Goal: Information Seeking & Learning: Compare options

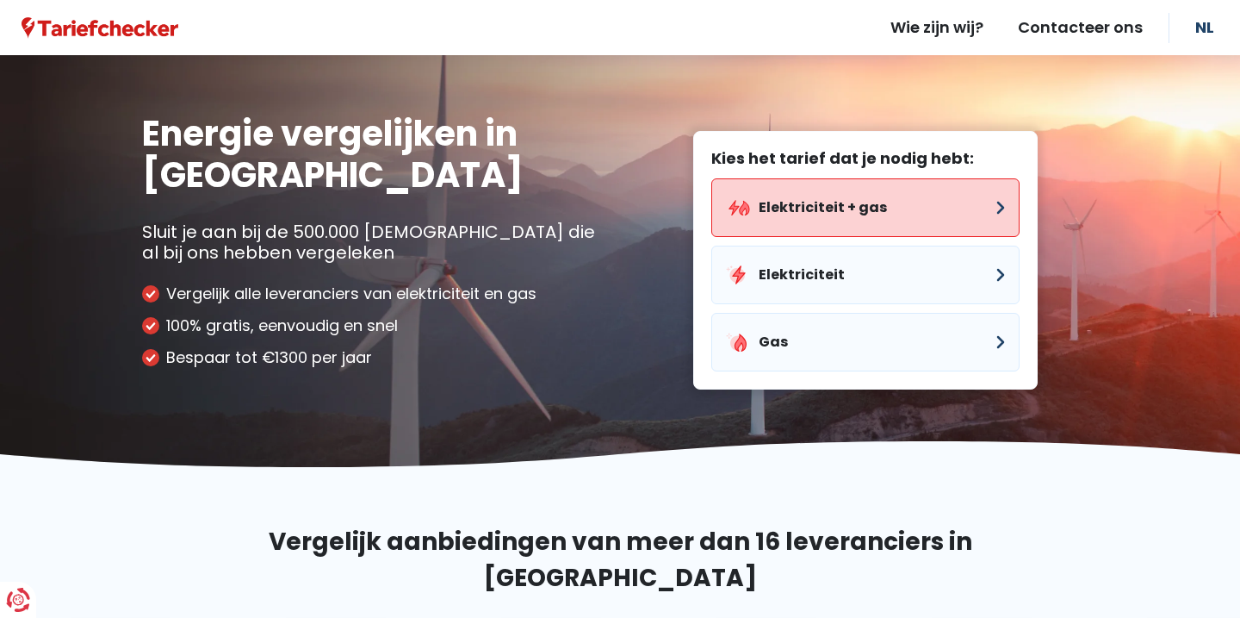
click at [805, 215] on button "Elektriciteit + gas" at bounding box center [865, 207] width 308 height 59
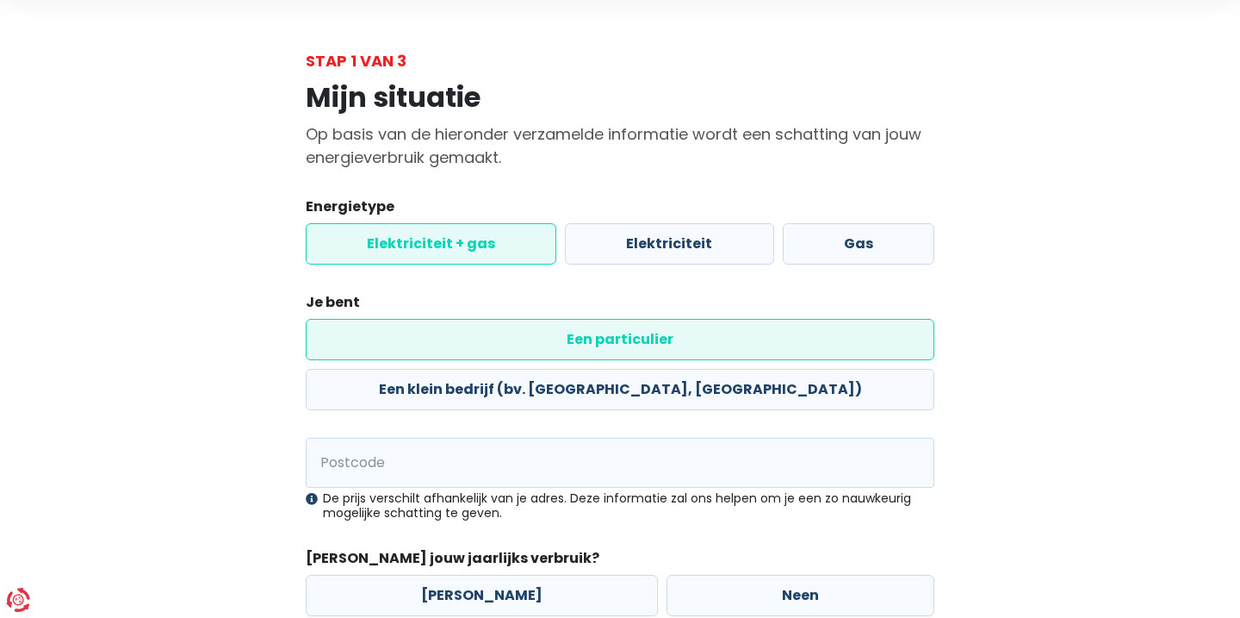
scroll to position [58, 0]
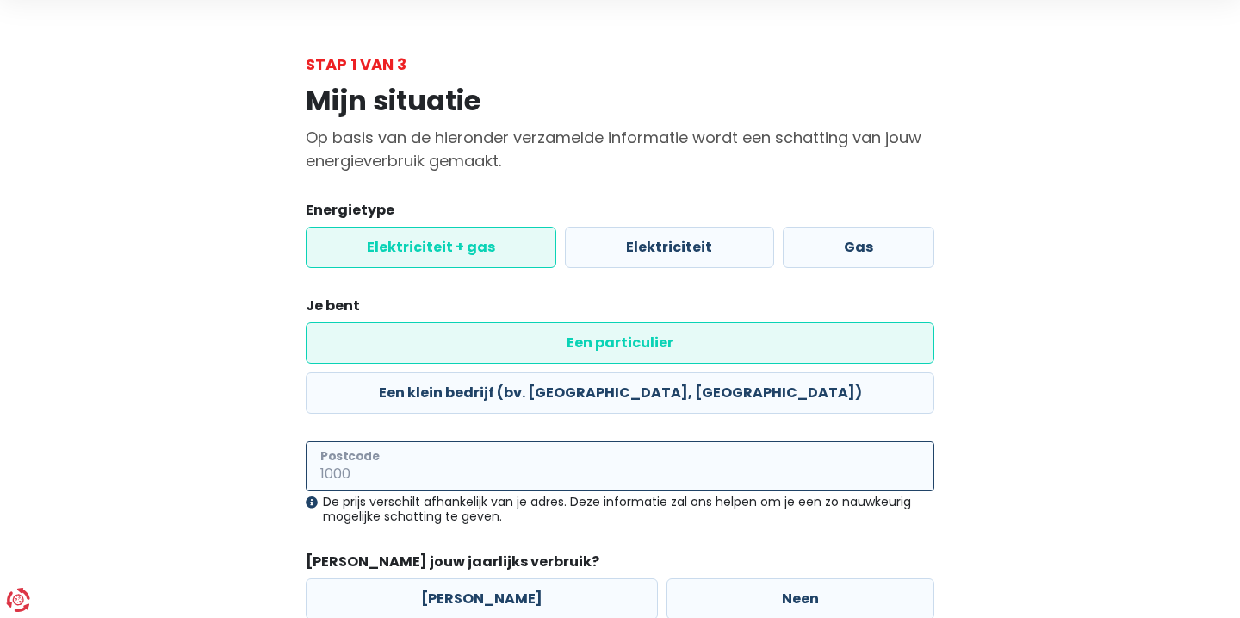
click at [491, 441] on input "Postcode" at bounding box center [620, 466] width 629 height 50
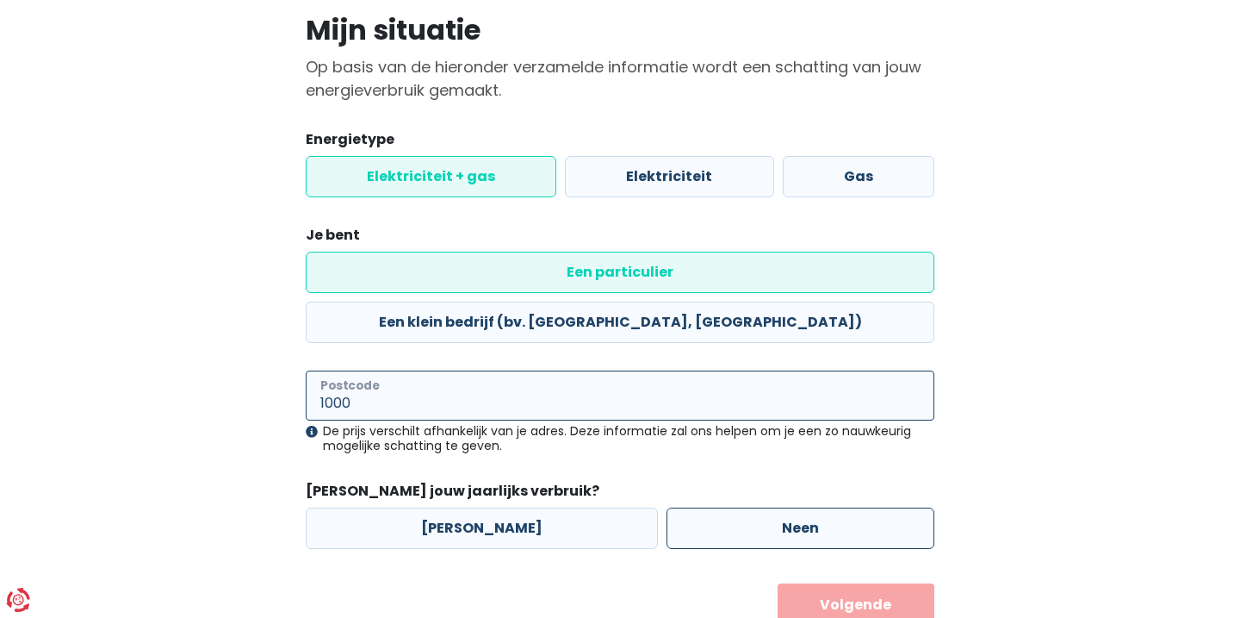
type input "1000"
click at [729, 507] on label "Neen" at bounding box center [801, 527] width 268 height 41
click at [729, 507] on input "Neen" at bounding box center [801, 527] width 268 height 41
radio input "true"
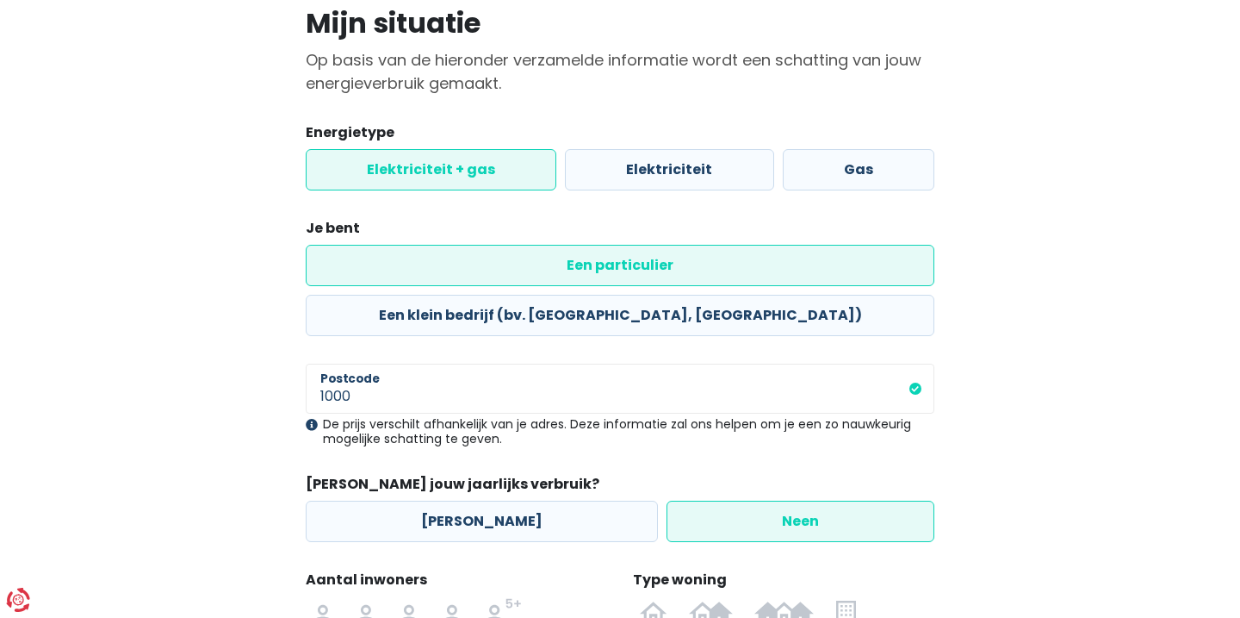
scroll to position [324, 0]
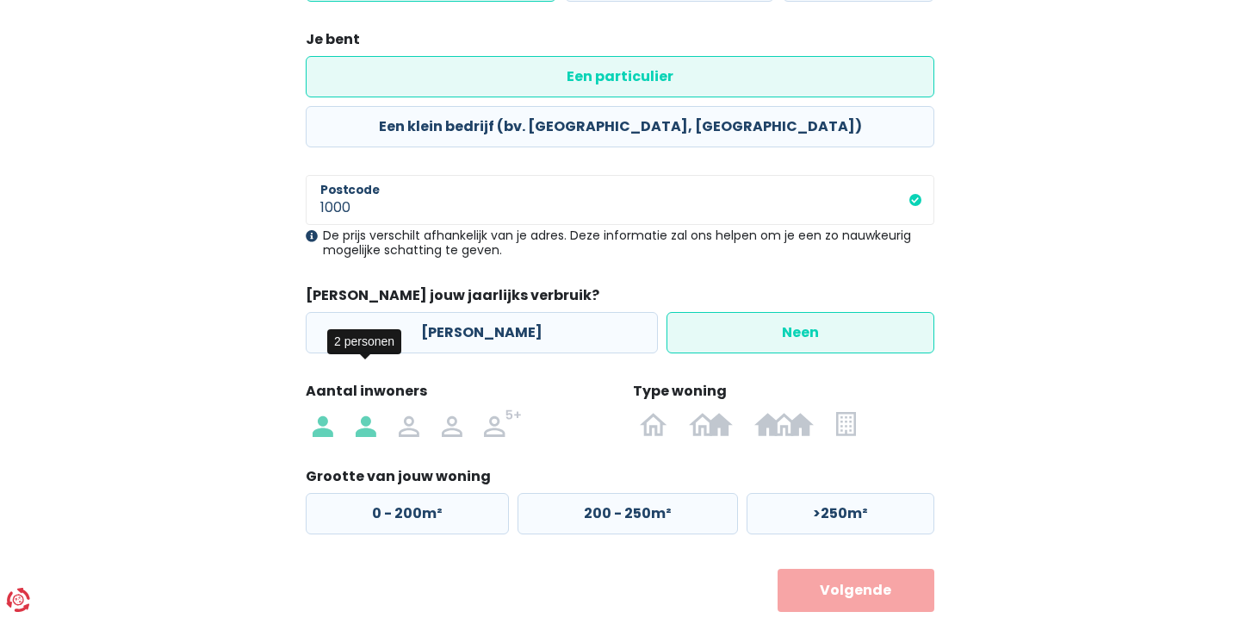
click at [369, 409] on img at bounding box center [366, 423] width 21 height 28
click at [369, 409] on input "radio" at bounding box center [366, 423] width 43 height 28
radio input "true"
click at [713, 409] on img at bounding box center [710, 423] width 43 height 28
click at [713, 409] on input "radio" at bounding box center [711, 423] width 65 height 28
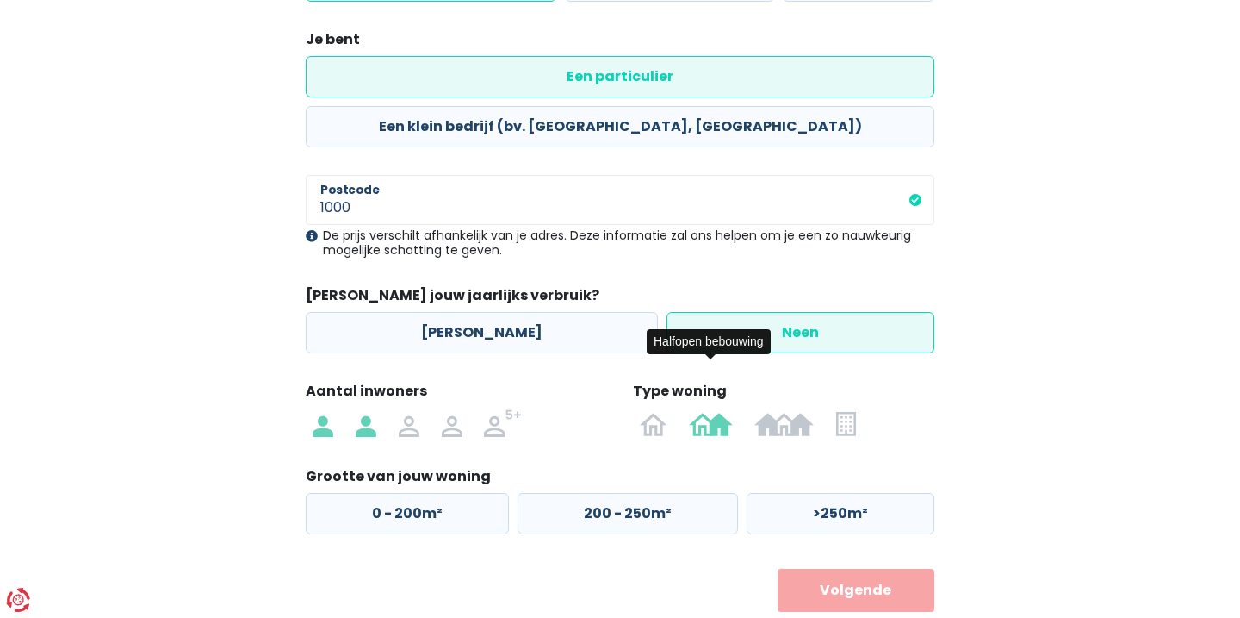
radio input "true"
click at [442, 493] on label "0 - 125m²" at bounding box center [406, 513] width 201 height 41
click at [442, 493] on input "0 - 125m²" at bounding box center [406, 513] width 201 height 41
radio input "true"
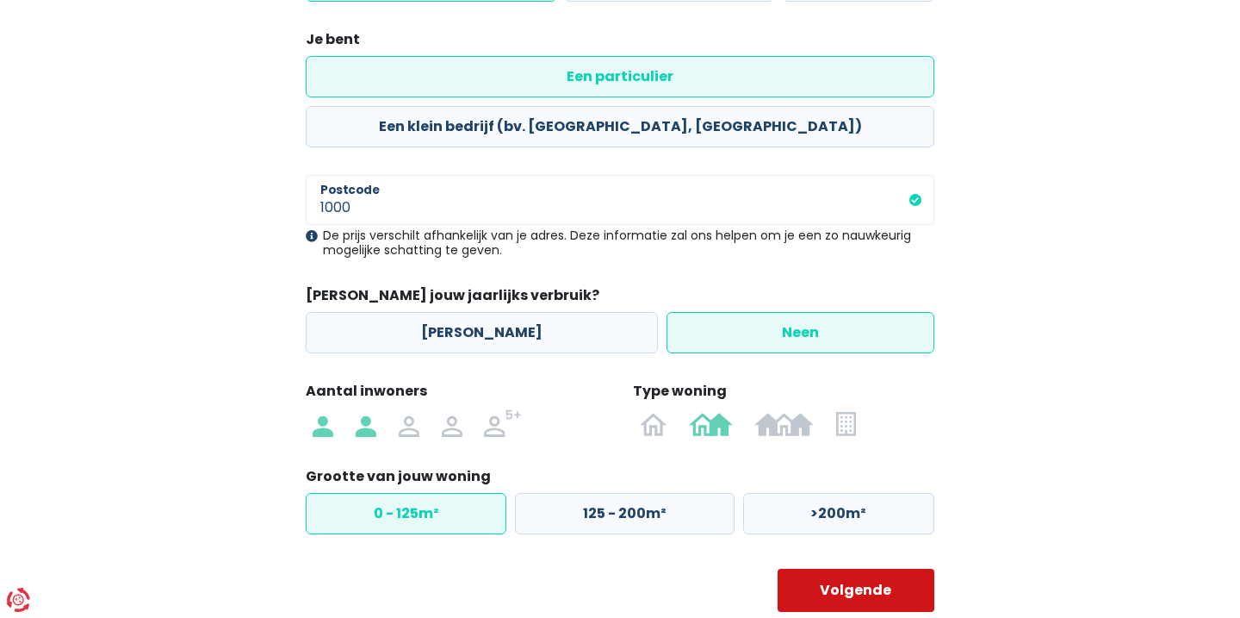
click at [813, 568] on button "Volgende" at bounding box center [857, 589] width 158 height 43
select select
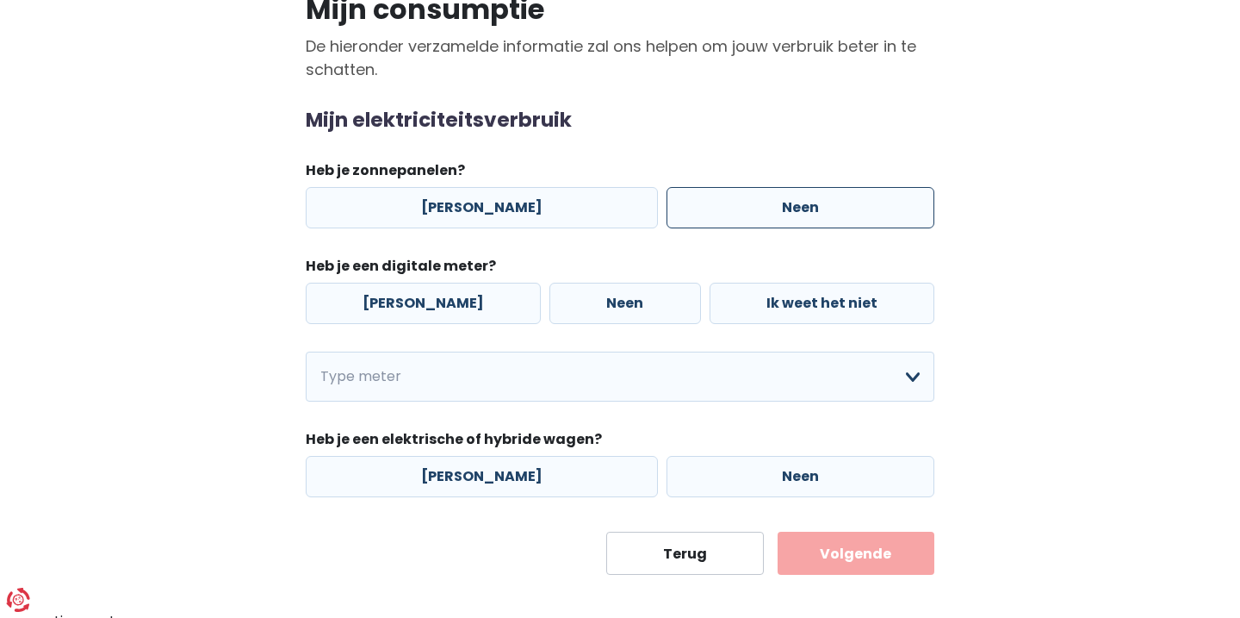
scroll to position [162, 0]
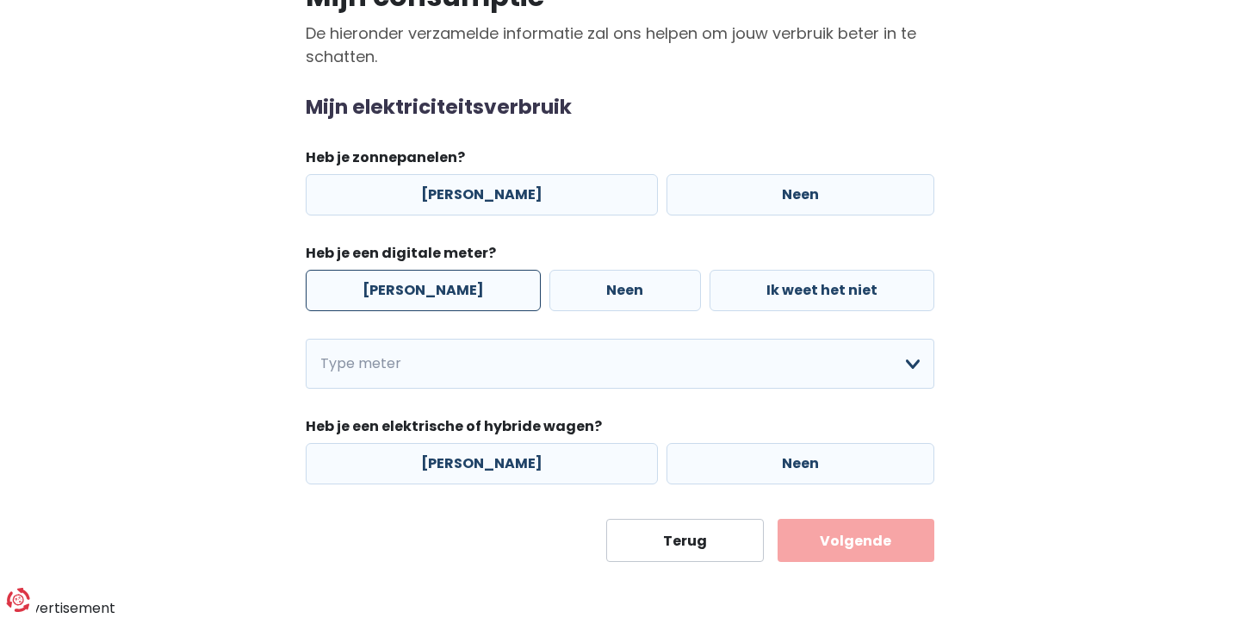
click at [388, 304] on label "[PERSON_NAME]" at bounding box center [423, 290] width 235 height 41
click at [388, 304] on input "[PERSON_NAME]" at bounding box center [423, 290] width 235 height 41
radio input "true"
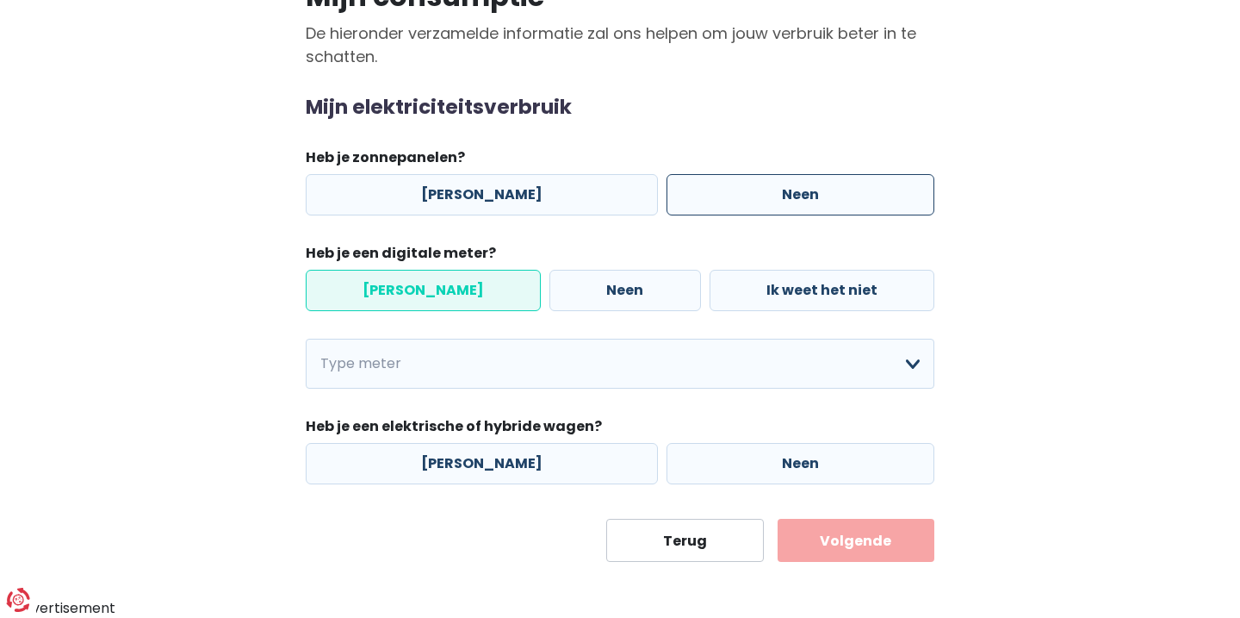
click at [737, 190] on label "Neen" at bounding box center [801, 194] width 268 height 41
click at [737, 190] on input "Neen" at bounding box center [801, 194] width 268 height 41
radio input "true"
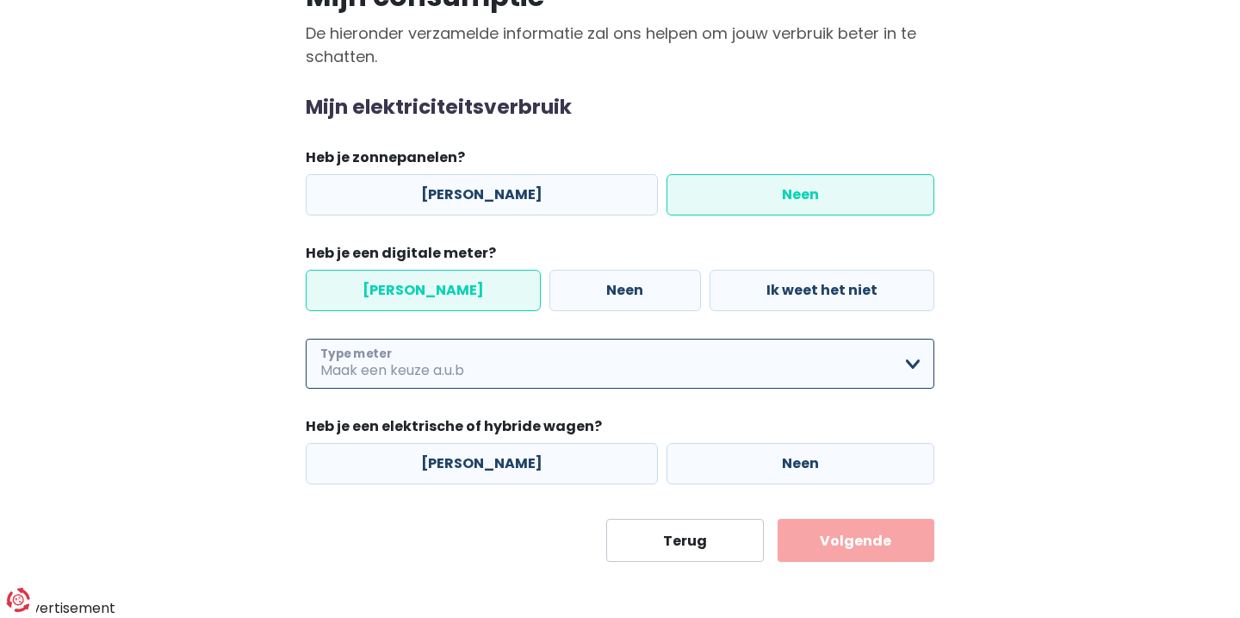
click at [596, 369] on select "Enkelvoudig Tweevoudig Enkelvoudig + uitsluitend nachttarief Tweevoudig + uitsl…" at bounding box center [620, 363] width 629 height 50
select select "day_single_rate"
click at [306, 339] on select "Enkelvoudig Tweevoudig Enkelvoudig + uitsluitend nachttarief Tweevoudig + uitsl…" at bounding box center [620, 363] width 629 height 50
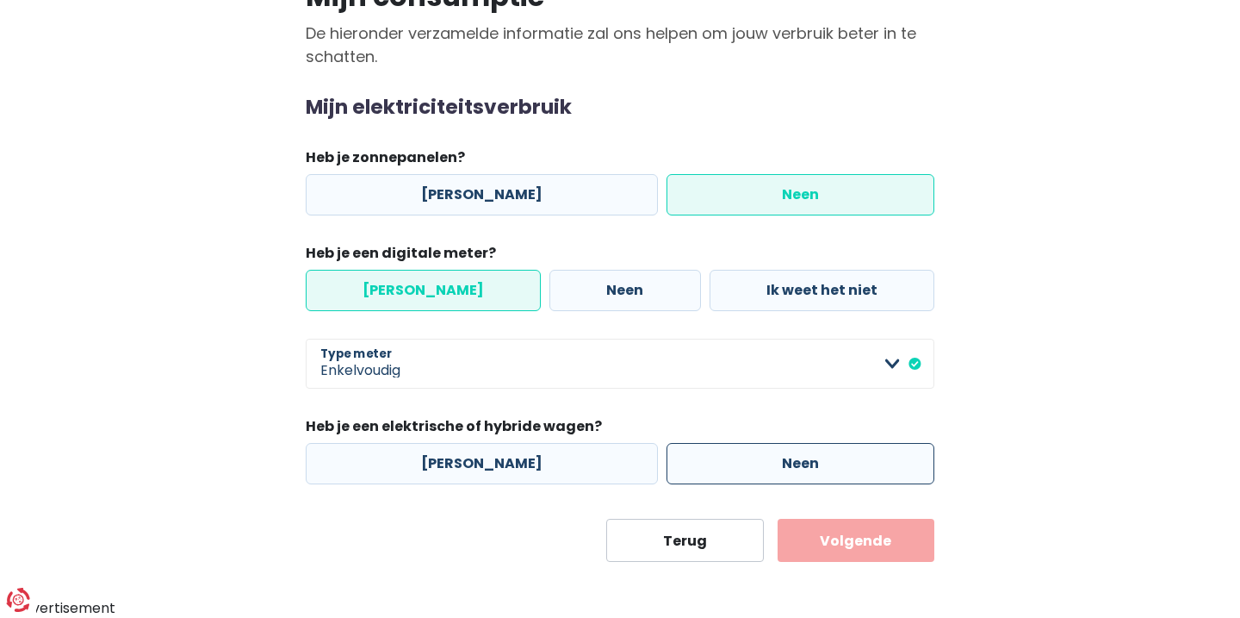
click at [678, 474] on label "Neen" at bounding box center [801, 463] width 268 height 41
click at [678, 474] on input "Neen" at bounding box center [801, 463] width 268 height 41
radio input "true"
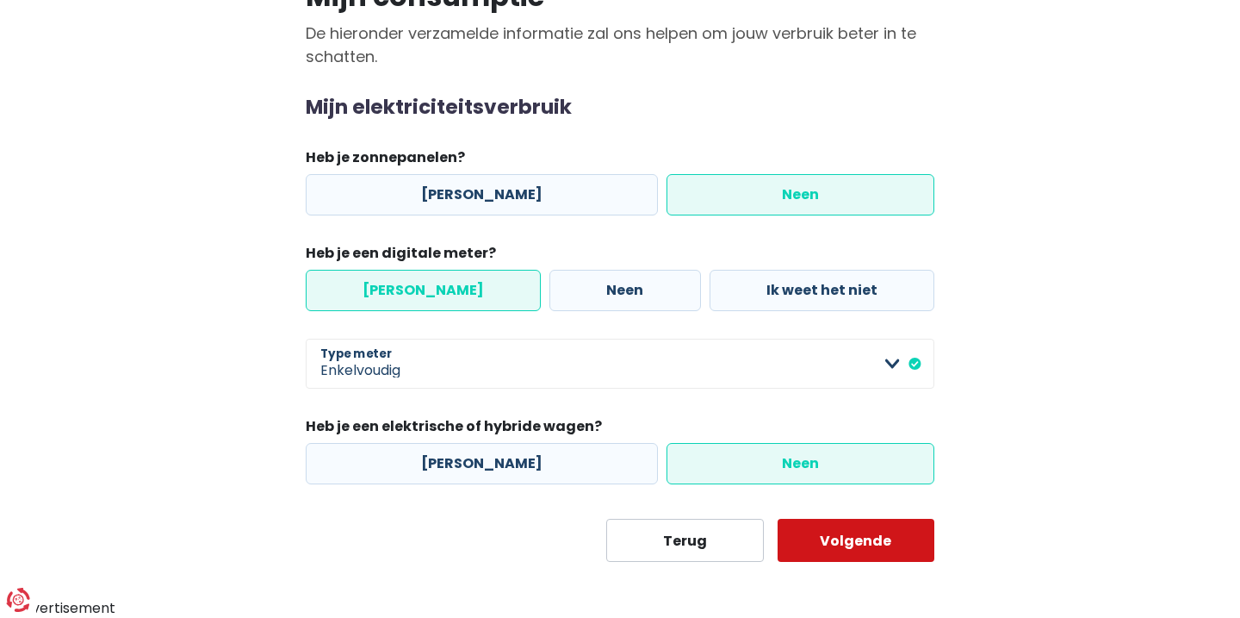
click at [835, 549] on button "Volgende" at bounding box center [857, 539] width 158 height 43
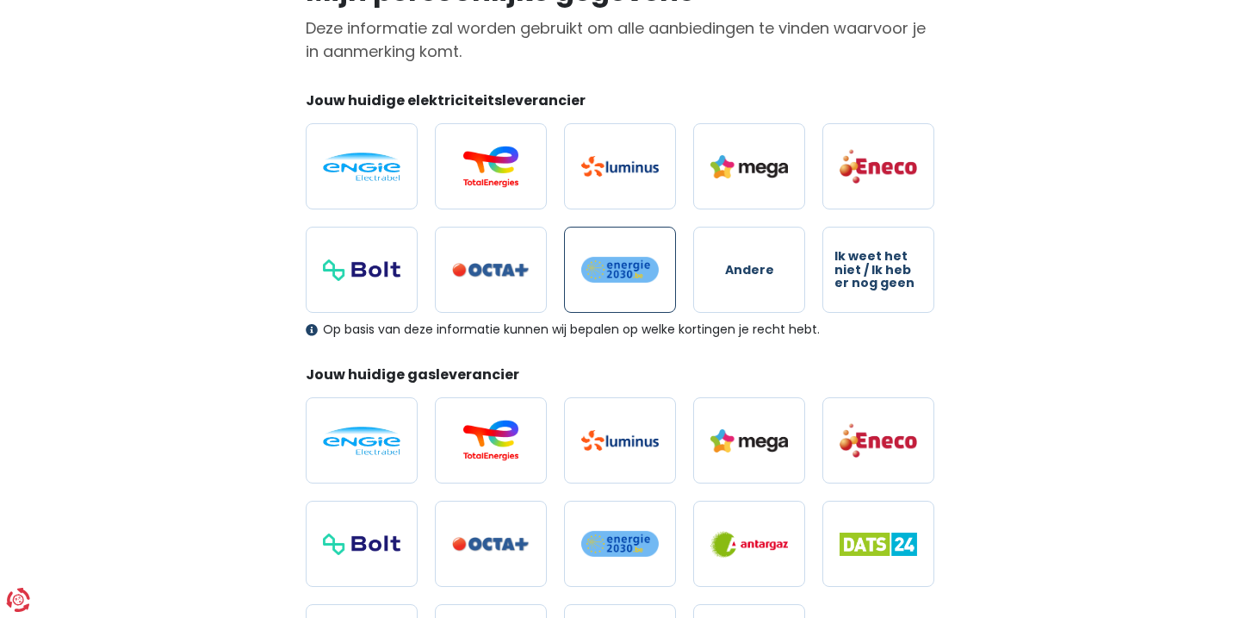
scroll to position [172, 0]
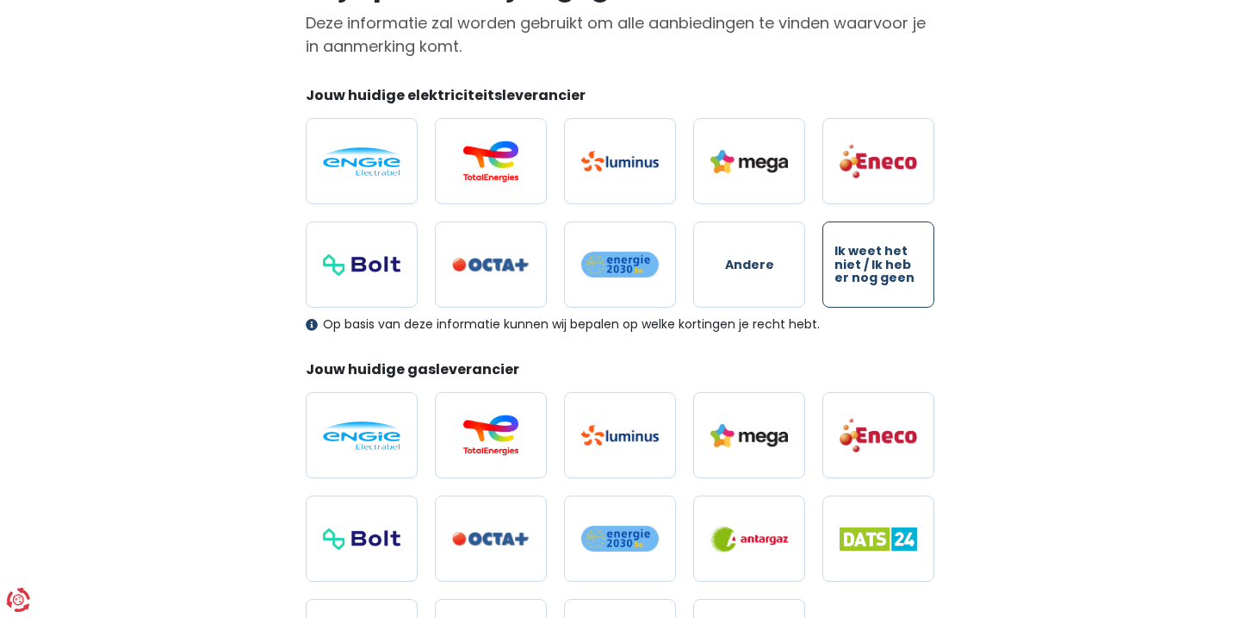
click at [857, 267] on span "Ik weet het niet / Ik heb er nog geen" at bounding box center [879, 265] width 88 height 40
click at [857, 267] on input "Ik weet het niet / Ik heb er nog geen" at bounding box center [879, 264] width 112 height 86
radio input "true"
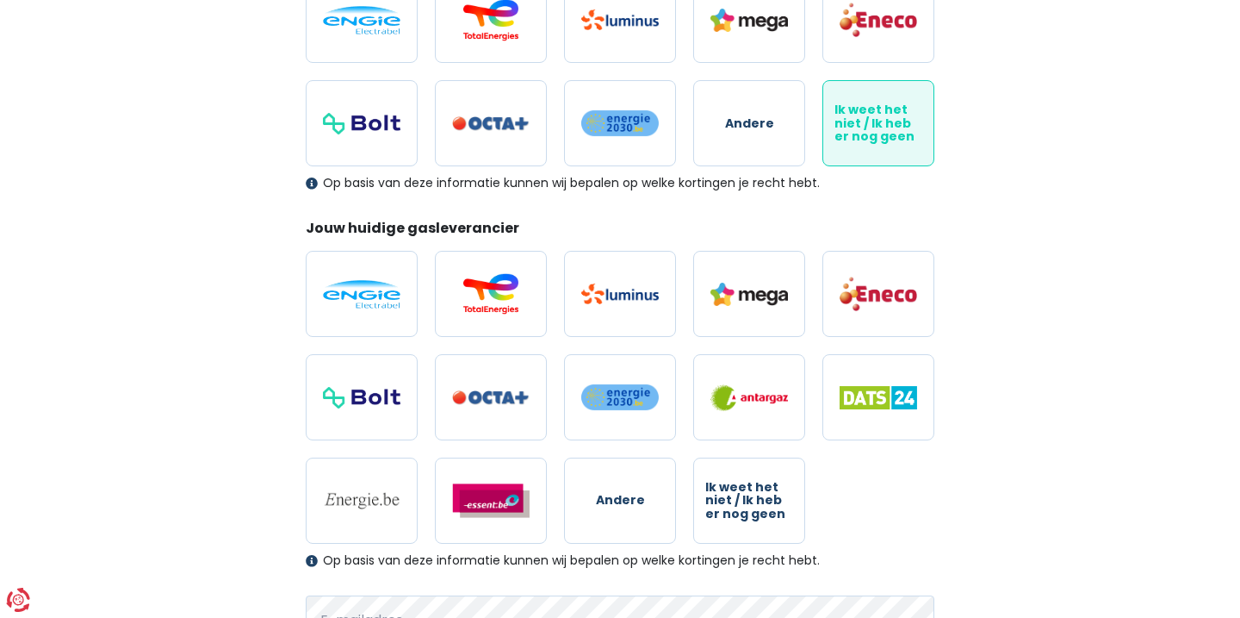
scroll to position [332, 0]
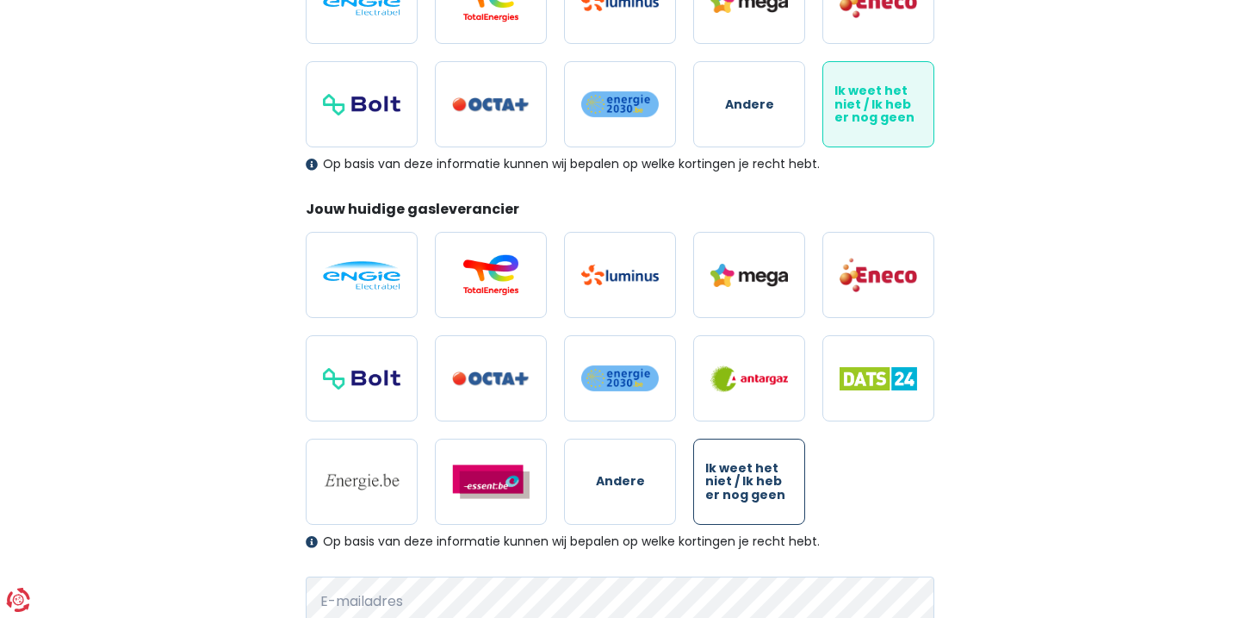
click at [742, 494] on span "Ik weet het niet / Ik heb er nog geen" at bounding box center [749, 482] width 88 height 40
click at [742, 494] on input "Ik weet het niet / Ik heb er nog geen" at bounding box center [749, 481] width 112 height 86
radio input "true"
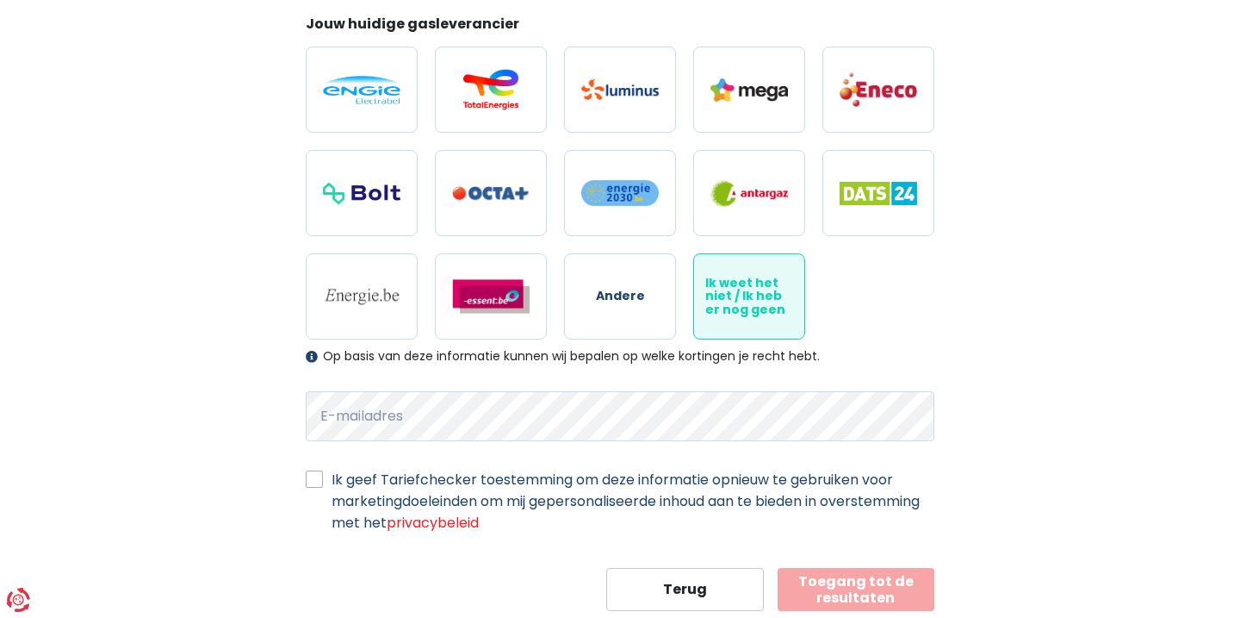
scroll to position [564, 0]
